Goal: Task Accomplishment & Management: Complete application form

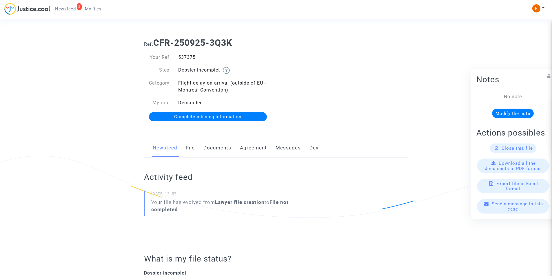
click at [215, 150] on link "Documents" at bounding box center [218, 148] width 28 height 19
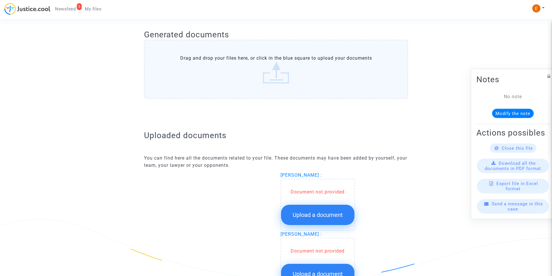
scroll to position [348, 0]
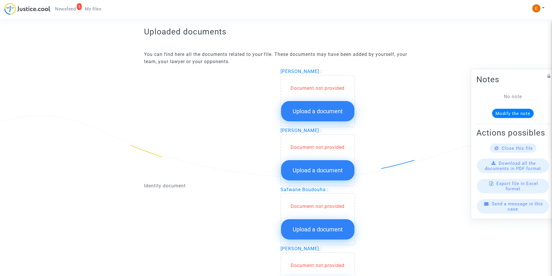
click at [314, 114] on span "Upload a document" at bounding box center [318, 111] width 50 height 7
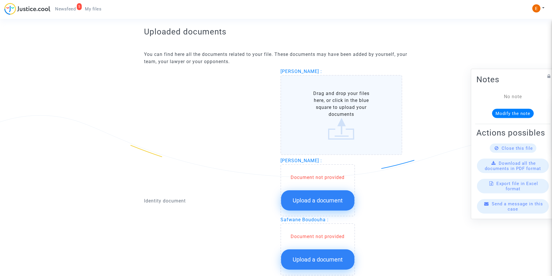
click at [322, 106] on label "Drag and drop your files here, or click in the blue square to upload your docum…" at bounding box center [342, 115] width 122 height 80
click at [0, 0] on input "Drag and drop your files here, or click in the blue square to upload your docum…" at bounding box center [0, 0] width 0 height 0
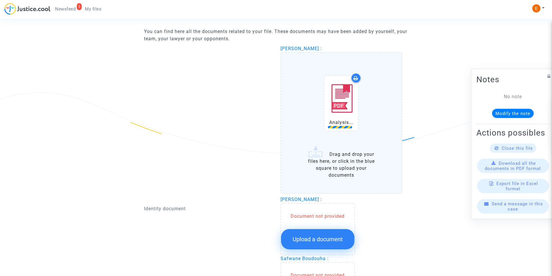
scroll to position [406, 0]
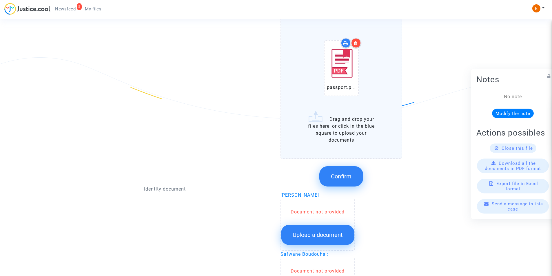
click at [344, 173] on button "Confirm" at bounding box center [342, 176] width 44 height 20
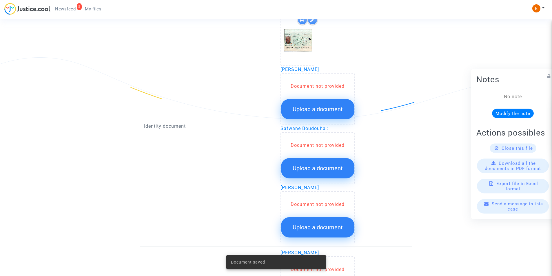
click at [329, 110] on span "Upload a document" at bounding box center [318, 109] width 50 height 7
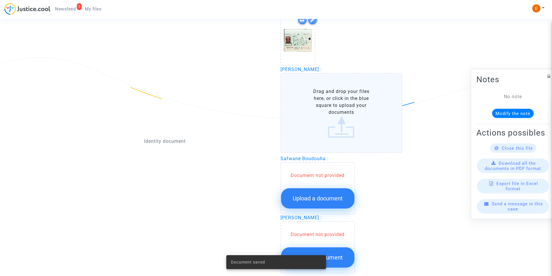
click at [329, 102] on label "Drag and drop your files here, or click in the blue square to upload your docum…" at bounding box center [342, 113] width 122 height 80
click at [0, 0] on input "Drag and drop your files here, or click in the blue square to upload your docum…" at bounding box center [0, 0] width 0 height 0
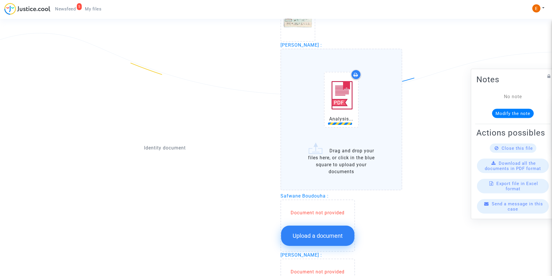
scroll to position [464, 0]
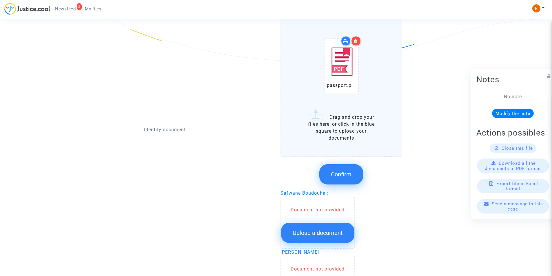
click at [346, 173] on span "Confirm" at bounding box center [341, 174] width 21 height 7
click at [326, 226] on div "Identity document Yazid Boudouha : Hanane Hafidi : passport.pdf Drag and drop y…" at bounding box center [276, 253] width 264 height 602
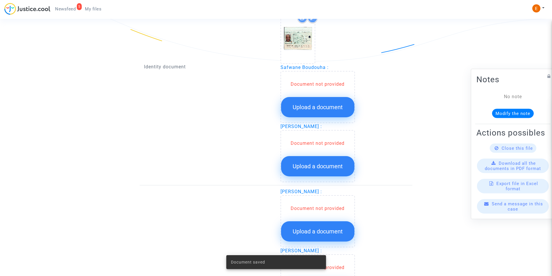
click at [315, 156] on button "Upload a document" at bounding box center [317, 166] width 73 height 20
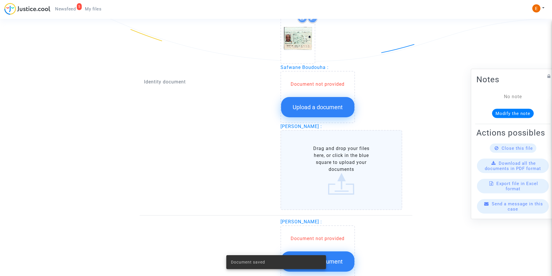
click at [318, 156] on label "Drag and drop your files here, or click in the blue square to upload your docum…" at bounding box center [342, 170] width 122 height 80
click at [0, 0] on input "Drag and drop your files here, or click in the blue square to upload your docum…" at bounding box center [0, 0] width 0 height 0
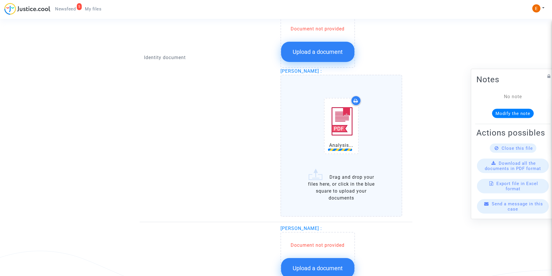
scroll to position [522, 0]
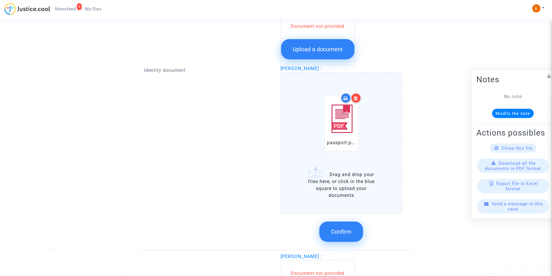
drag, startPoint x: 347, startPoint y: 233, endPoint x: 346, endPoint y: 219, distance: 14.2
click at [346, 232] on span "Confirm" at bounding box center [341, 232] width 21 height 7
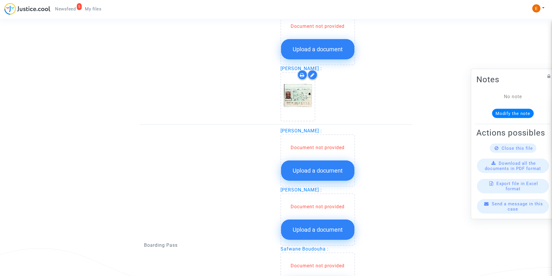
click at [322, 47] on span "Upload a document" at bounding box center [318, 49] width 50 height 7
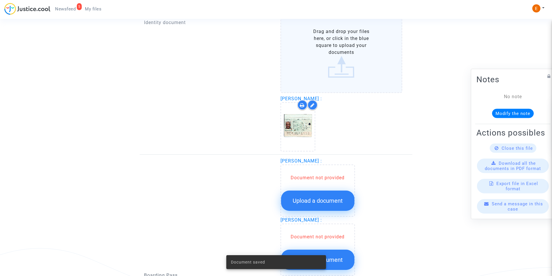
click at [323, 52] on label "Drag and drop your files here, or click in the blue square to upload your docum…" at bounding box center [342, 53] width 122 height 80
click at [0, 0] on input "Drag and drop your files here, or click in the blue square to upload your docum…" at bounding box center [0, 0] width 0 height 0
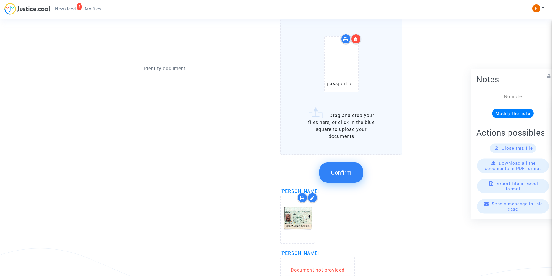
click at [343, 169] on span "Confirm" at bounding box center [341, 172] width 21 height 7
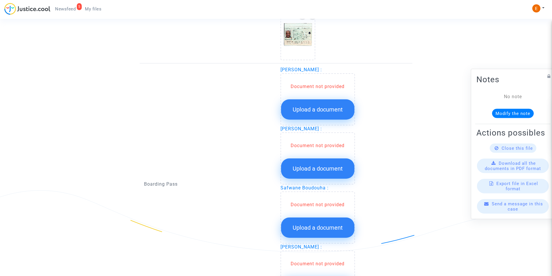
scroll to position [609, 0]
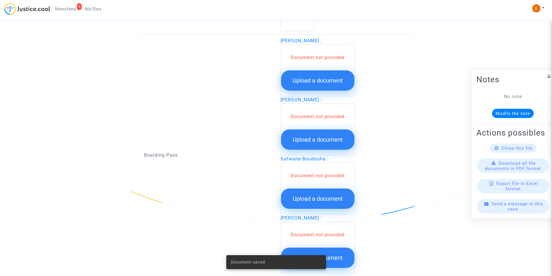
click at [307, 80] on span "Upload a document" at bounding box center [318, 80] width 50 height 7
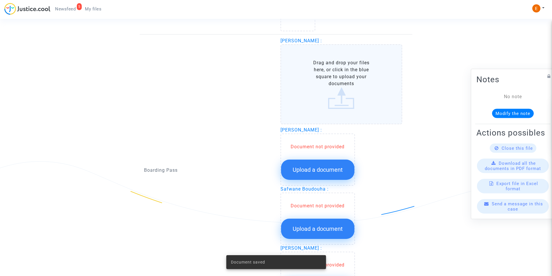
click at [311, 78] on label "Drag and drop your files here, or click in the blue square to upload your docum…" at bounding box center [342, 84] width 122 height 80
click at [0, 0] on input "Drag and drop your files here, or click in the blue square to upload your docum…" at bounding box center [0, 0] width 0 height 0
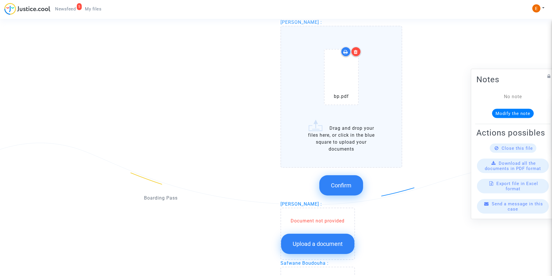
scroll to position [638, 0]
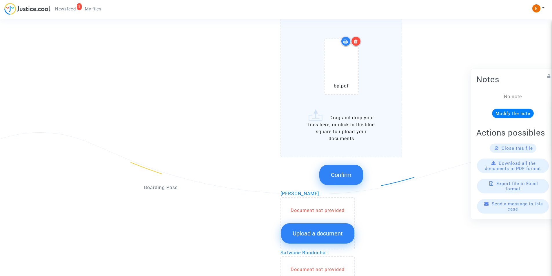
click at [344, 171] on button "Confirm" at bounding box center [342, 175] width 44 height 20
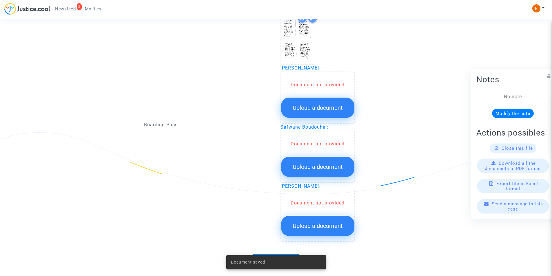
click at [301, 105] on span "Upload a document" at bounding box center [318, 107] width 50 height 7
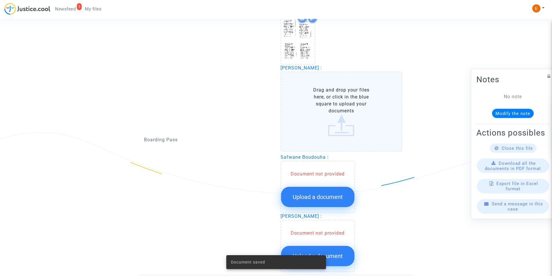
click at [316, 104] on label "Drag and drop your files here, or click in the blue square to upload your docum…" at bounding box center [342, 112] width 122 height 80
click at [0, 0] on input "Drag and drop your files here, or click in the blue square to upload your docum…" at bounding box center [0, 0] width 0 height 0
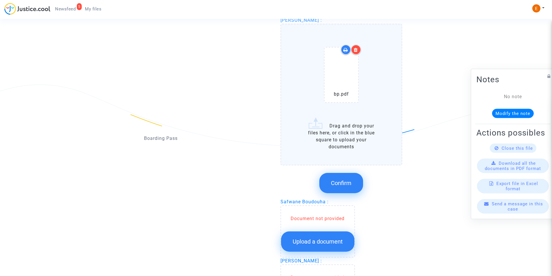
scroll to position [667, 0]
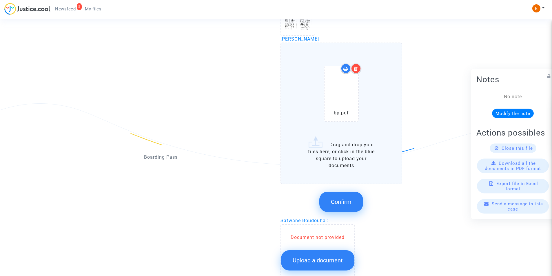
click at [354, 66] on icon at bounding box center [356, 68] width 4 height 5
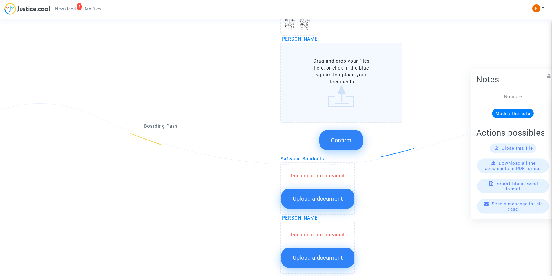
click at [338, 99] on label "Drag and drop your files here, or click in the blue square to upload your docum…" at bounding box center [342, 83] width 122 height 80
click at [0, 0] on input "Drag and drop your files here, or click in the blue square to upload your docum…" at bounding box center [0, 0] width 0 height 0
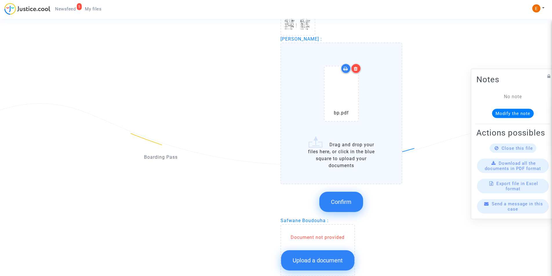
click at [356, 68] on icon at bounding box center [356, 68] width 4 height 5
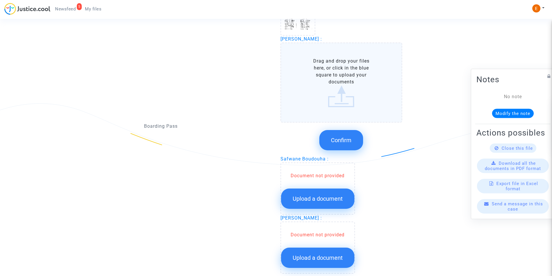
click at [332, 96] on label "Drag and drop your files here, or click in the blue square to upload your docum…" at bounding box center [342, 83] width 122 height 80
click at [0, 0] on input "Drag and drop your files here, or click in the blue square to upload your docum…" at bounding box center [0, 0] width 0 height 0
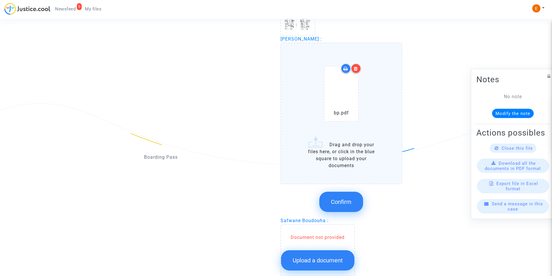
drag, startPoint x: 339, startPoint y: 197, endPoint x: 340, endPoint y: 188, distance: 9.4
click at [340, 197] on button "Confirm" at bounding box center [342, 202] width 44 height 20
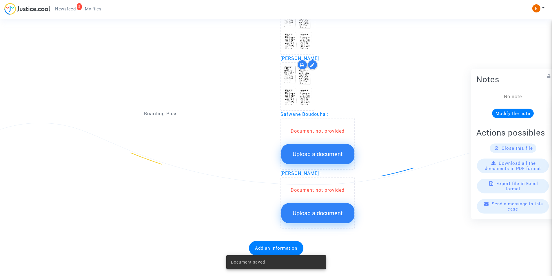
click at [314, 152] on span "Upload a document" at bounding box center [318, 154] width 50 height 7
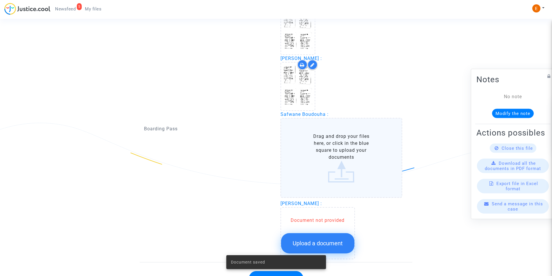
click at [322, 144] on label "Drag and drop your files here, or click in the blue square to upload your docum…" at bounding box center [342, 158] width 122 height 80
click at [0, 0] on input "Drag and drop your files here, or click in the blue square to upload your docum…" at bounding box center [0, 0] width 0 height 0
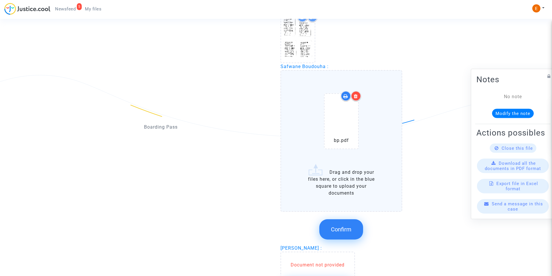
scroll to position [706, 0]
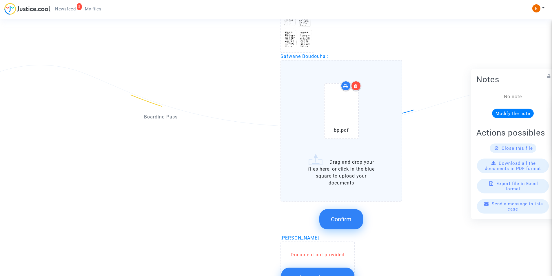
click at [340, 216] on span "Confirm" at bounding box center [341, 219] width 21 height 7
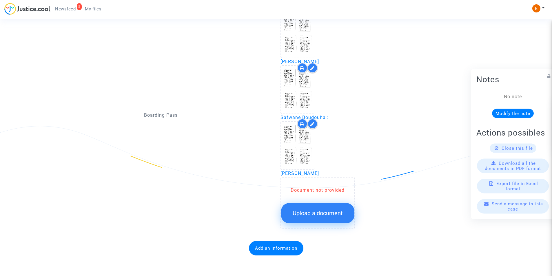
scroll to position [644, 0]
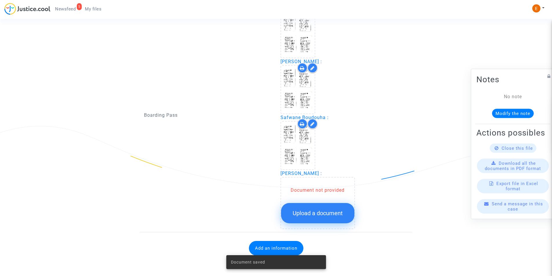
click at [316, 216] on button "Upload a document" at bounding box center [317, 213] width 73 height 20
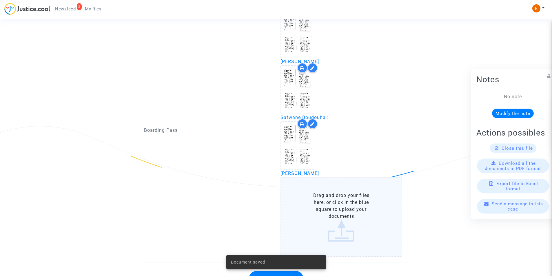
click at [319, 199] on label "Drag and drop your files here, or click in the blue square to upload your docum…" at bounding box center [342, 217] width 122 height 80
click at [0, 0] on input "Drag and drop your files here, or click in the blue square to upload your docum…" at bounding box center [0, 0] width 0 height 0
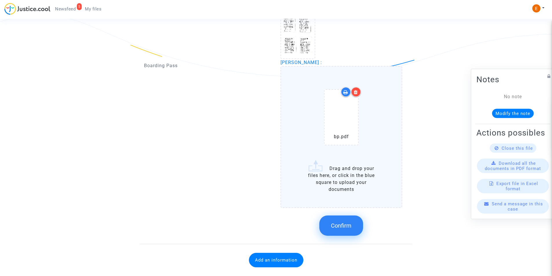
scroll to position [766, 0]
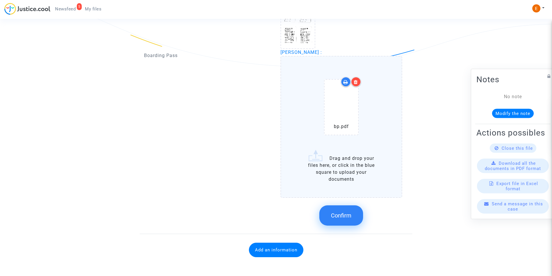
click at [337, 212] on button "Confirm" at bounding box center [342, 216] width 44 height 20
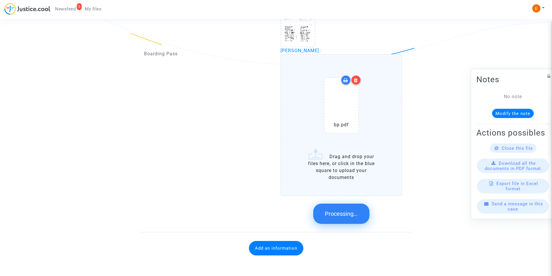
scroll to position [641, 0]
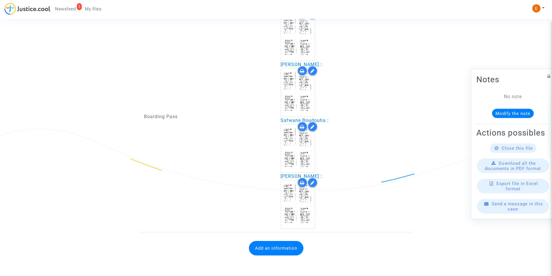
click at [286, 249] on button "Add an information" at bounding box center [276, 248] width 55 height 14
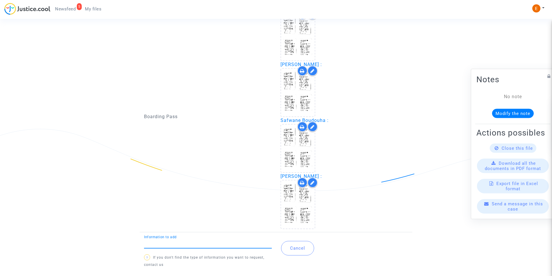
click at [200, 244] on input "Information to add" at bounding box center [208, 243] width 128 height 5
type input "F"
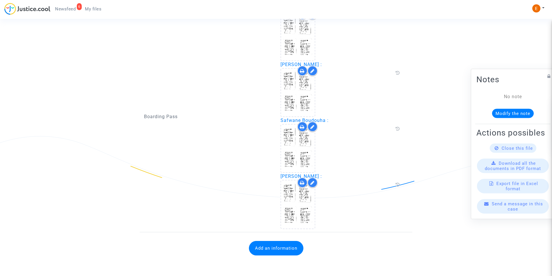
click at [265, 247] on button "Add an information" at bounding box center [276, 248] width 55 height 14
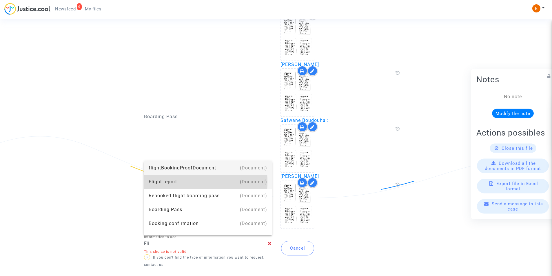
click at [159, 182] on div "Flight report" at bounding box center [208, 182] width 119 height 14
type input "Flight report"
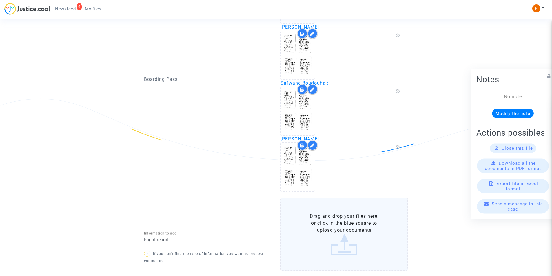
scroll to position [712, 0]
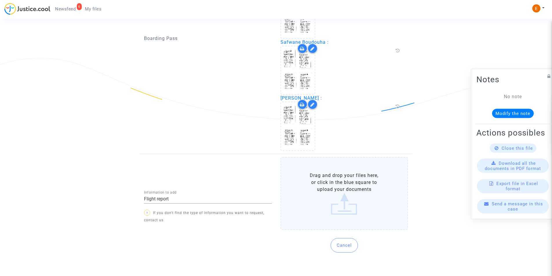
click at [326, 191] on label "Drag and drop your files here, or click in the blue square to upload your docum…" at bounding box center [345, 193] width 128 height 73
click at [0, 0] on input "Drag and drop your files here, or click in the blue square to upload your docum…" at bounding box center [0, 0] width 0 height 0
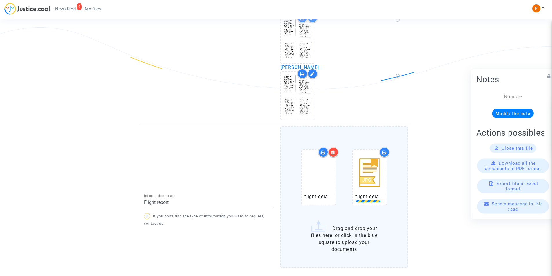
scroll to position [781, 0]
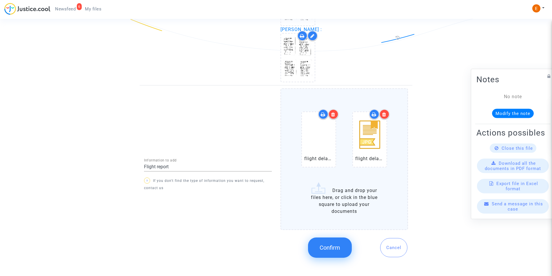
click at [384, 113] on icon at bounding box center [384, 114] width 4 height 5
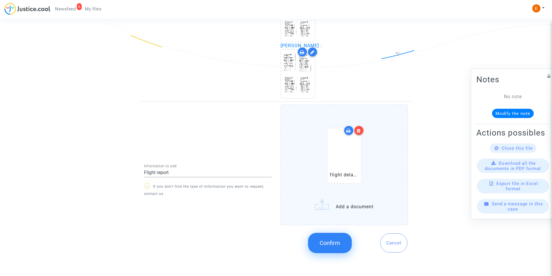
scroll to position [765, 0]
click at [335, 245] on span "Confirm" at bounding box center [330, 243] width 21 height 7
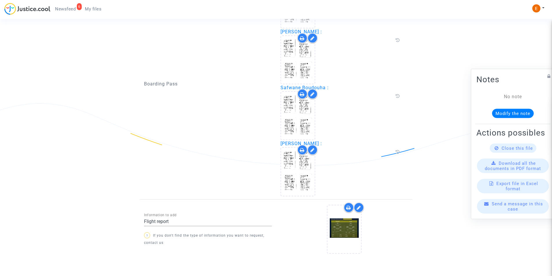
scroll to position [689, 0]
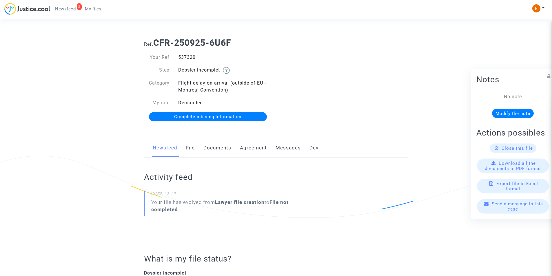
click at [223, 148] on link "Documents" at bounding box center [218, 148] width 28 height 19
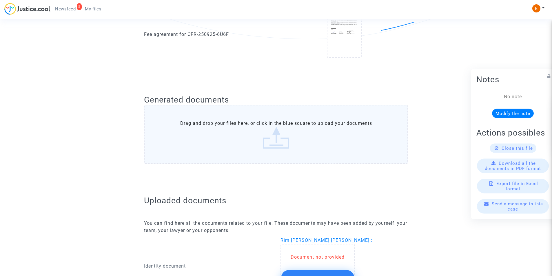
scroll to position [261, 0]
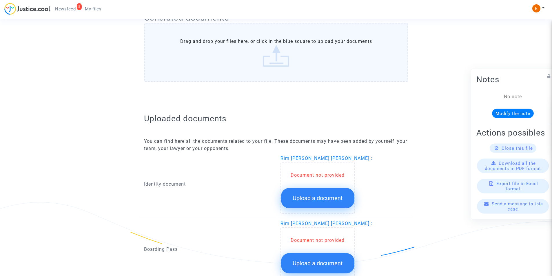
click at [315, 195] on span "Upload a document" at bounding box center [318, 198] width 50 height 7
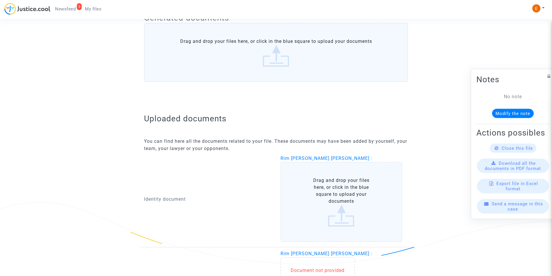
click at [320, 189] on label "Drag and drop your files here, or click in the blue square to upload your docum…" at bounding box center [342, 202] width 122 height 80
click at [0, 0] on input "Drag and drop your files here, or click in the blue square to upload your docum…" at bounding box center [0, 0] width 0 height 0
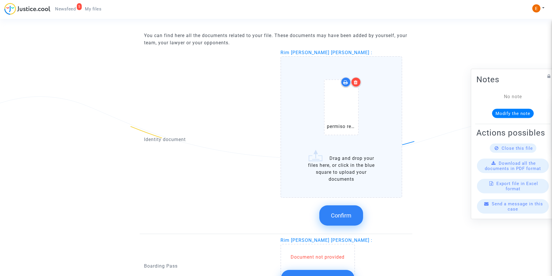
scroll to position [377, 0]
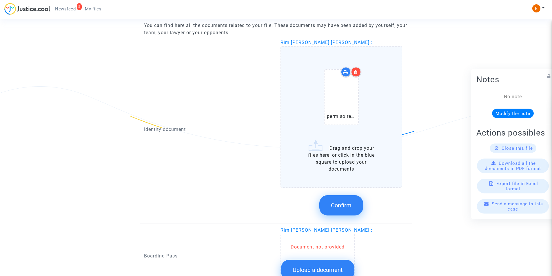
click at [347, 207] on span "Confirm" at bounding box center [341, 205] width 21 height 7
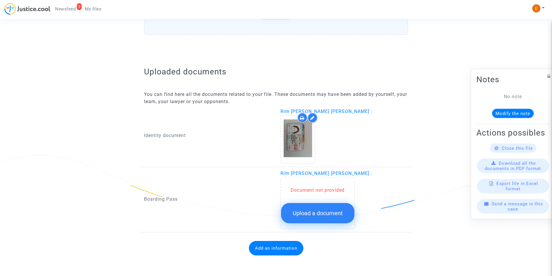
scroll to position [308, 0]
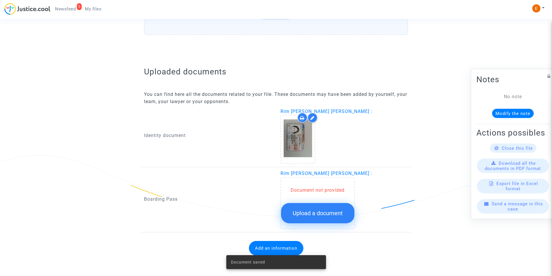
click at [307, 206] on button "Upload a document" at bounding box center [317, 213] width 73 height 20
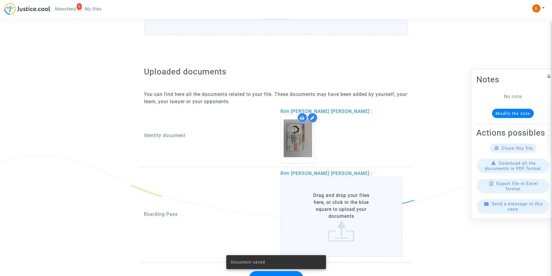
click at [315, 199] on label "Drag and drop your files here, or click in the blue square to upload your docum…" at bounding box center [342, 217] width 122 height 80
click at [0, 0] on input "Drag and drop your files here, or click in the blue square to upload your docum…" at bounding box center [0, 0] width 0 height 0
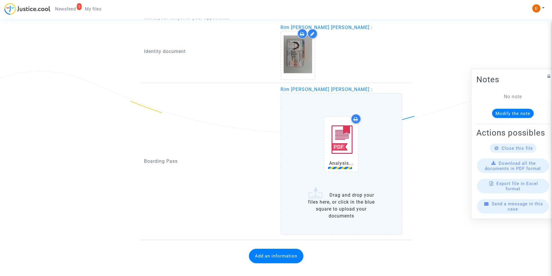
scroll to position [395, 0]
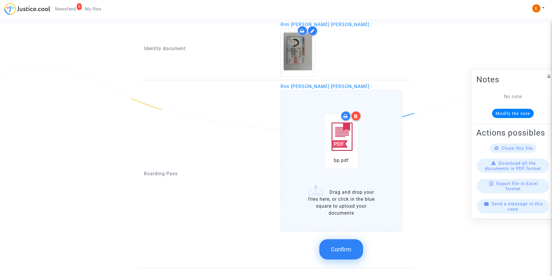
click at [340, 250] on span "Confirm" at bounding box center [341, 249] width 21 height 7
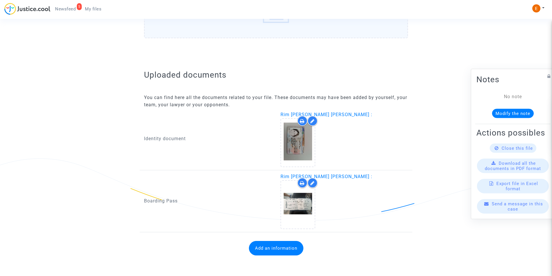
scroll to position [305, 0]
click at [283, 247] on button "Add an information" at bounding box center [276, 248] width 55 height 14
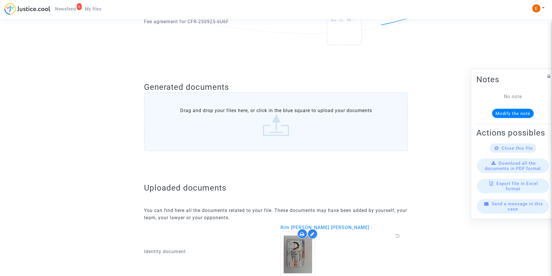
scroll to position [298, 0]
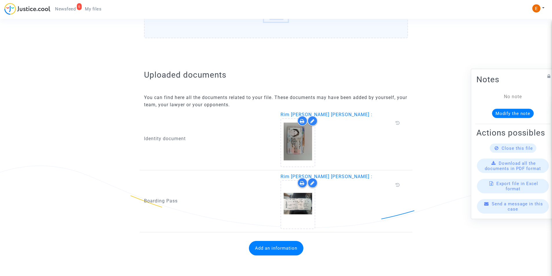
click at [253, 251] on button "Add an information" at bounding box center [276, 248] width 55 height 14
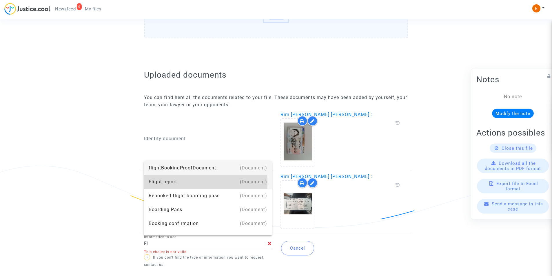
click at [160, 183] on div "Flight report" at bounding box center [208, 182] width 119 height 14
type input "Flight report"
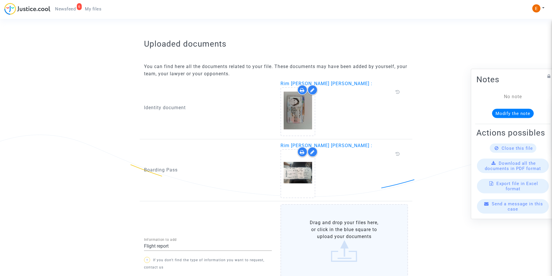
scroll to position [376, 0]
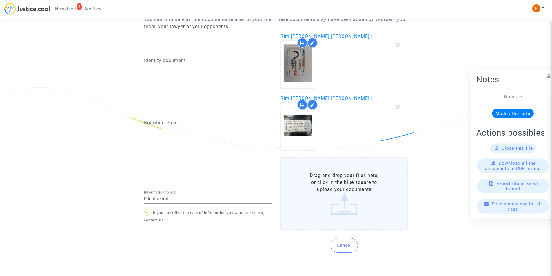
click at [332, 208] on label "Drag and drop your files here, or click in the blue square to upload your docum…" at bounding box center [345, 193] width 128 height 73
click at [0, 0] on input "Drag and drop your files here, or click in the blue square to upload your docum…" at bounding box center [0, 0] width 0 height 0
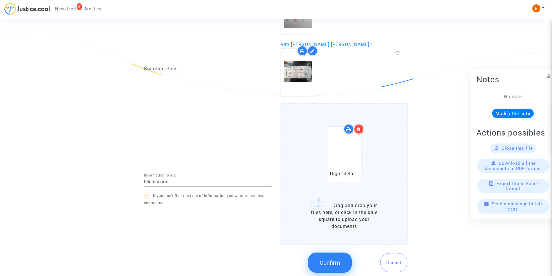
scroll to position [434, 0]
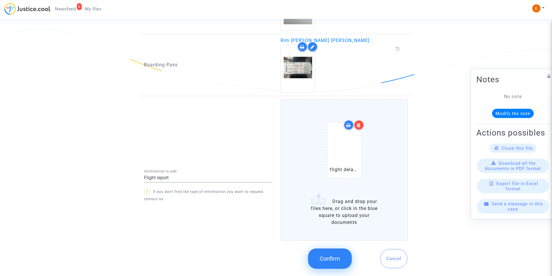
click at [320, 258] on span "Confirm" at bounding box center [330, 258] width 21 height 7
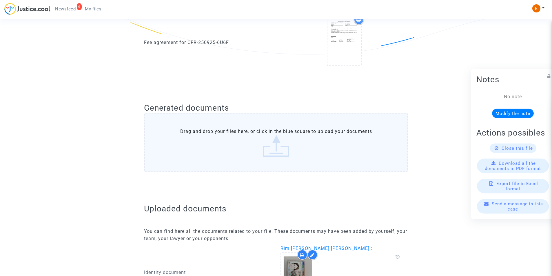
scroll to position [121, 0]
